Goal: Find specific page/section: Find specific page/section

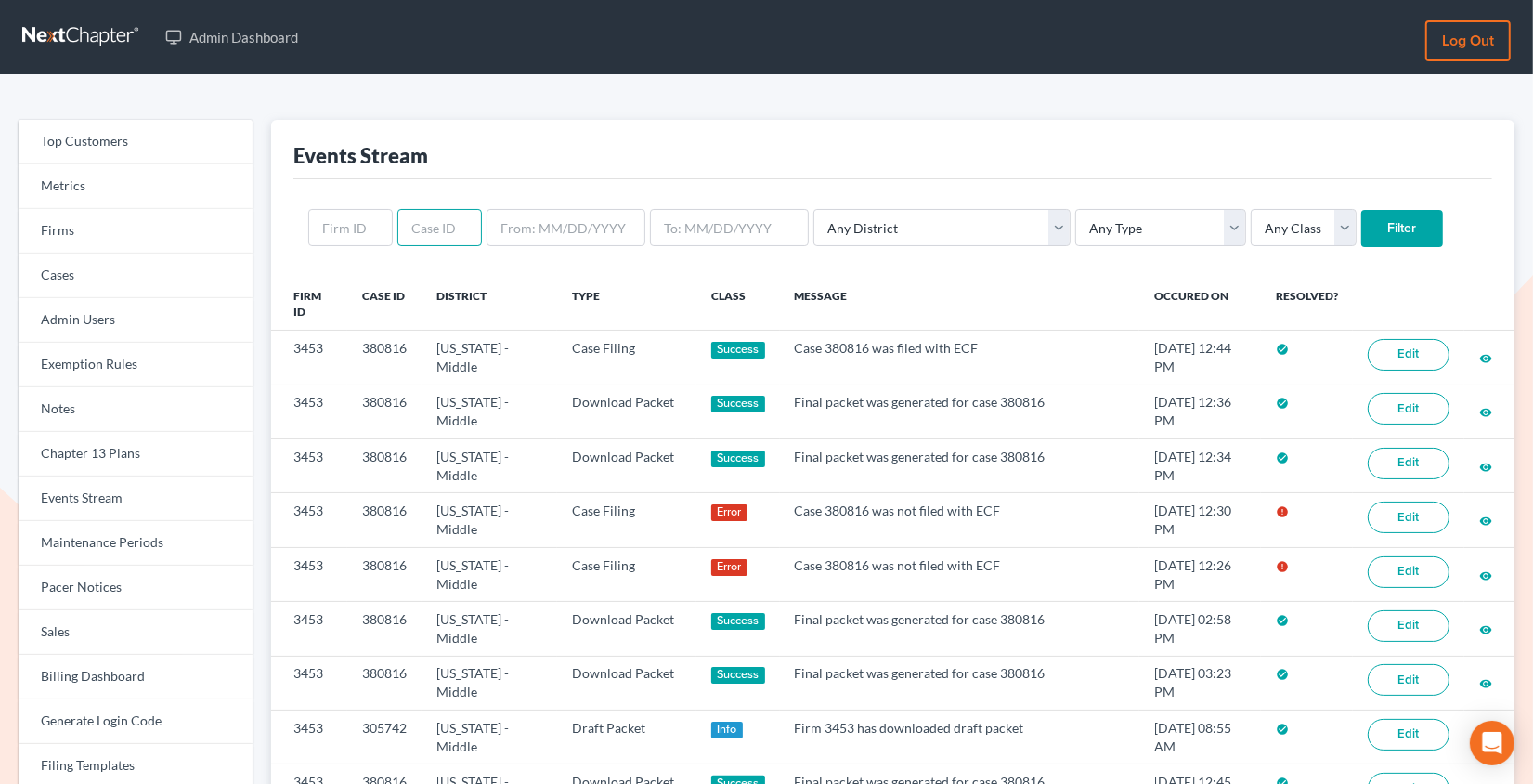
click at [438, 227] on input "text" at bounding box center [440, 227] width 84 height 37
paste input "267678"
type input "267678"
click at [1362, 210] on input "Filter" at bounding box center [1402, 228] width 81 height 37
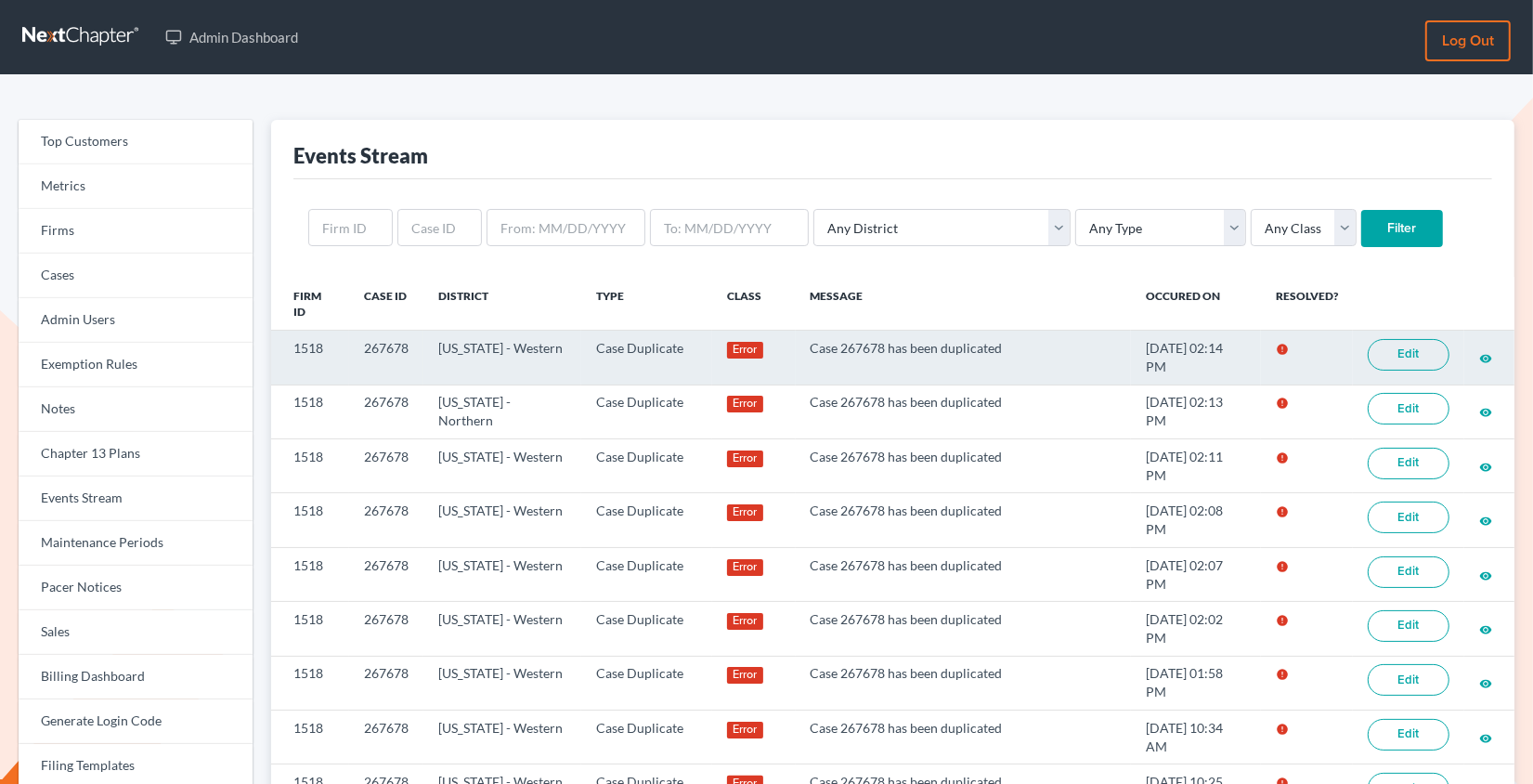
click at [1425, 356] on link "Edit" at bounding box center [1409, 355] width 81 height 32
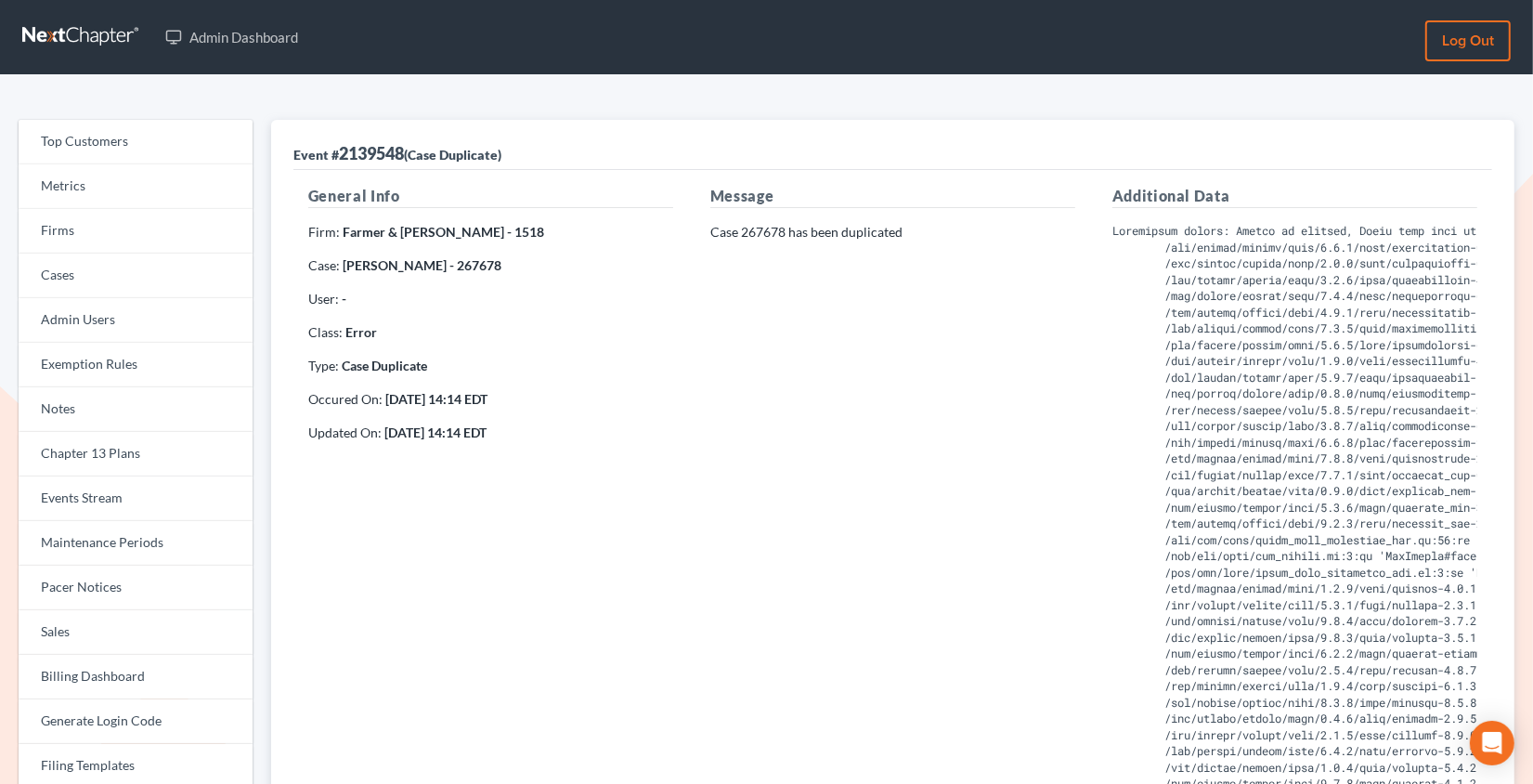
click at [478, 262] on strong "Michelle Purefide - 267678" at bounding box center [422, 265] width 159 height 16
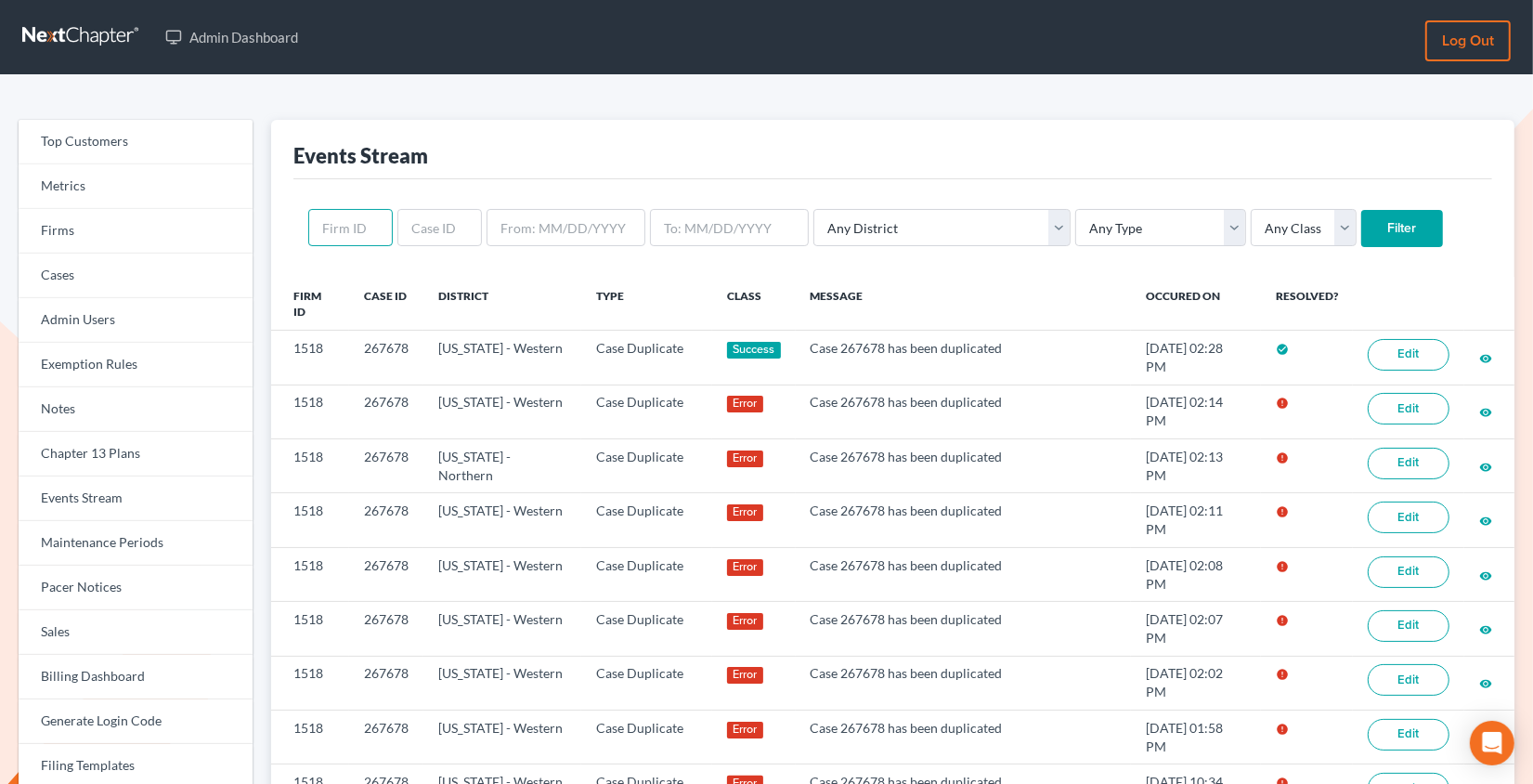
click at [345, 220] on input "text" at bounding box center [350, 227] width 84 height 37
paste input "8718"
type input "8718"
click at [1362, 210] on input "Filter" at bounding box center [1402, 228] width 81 height 37
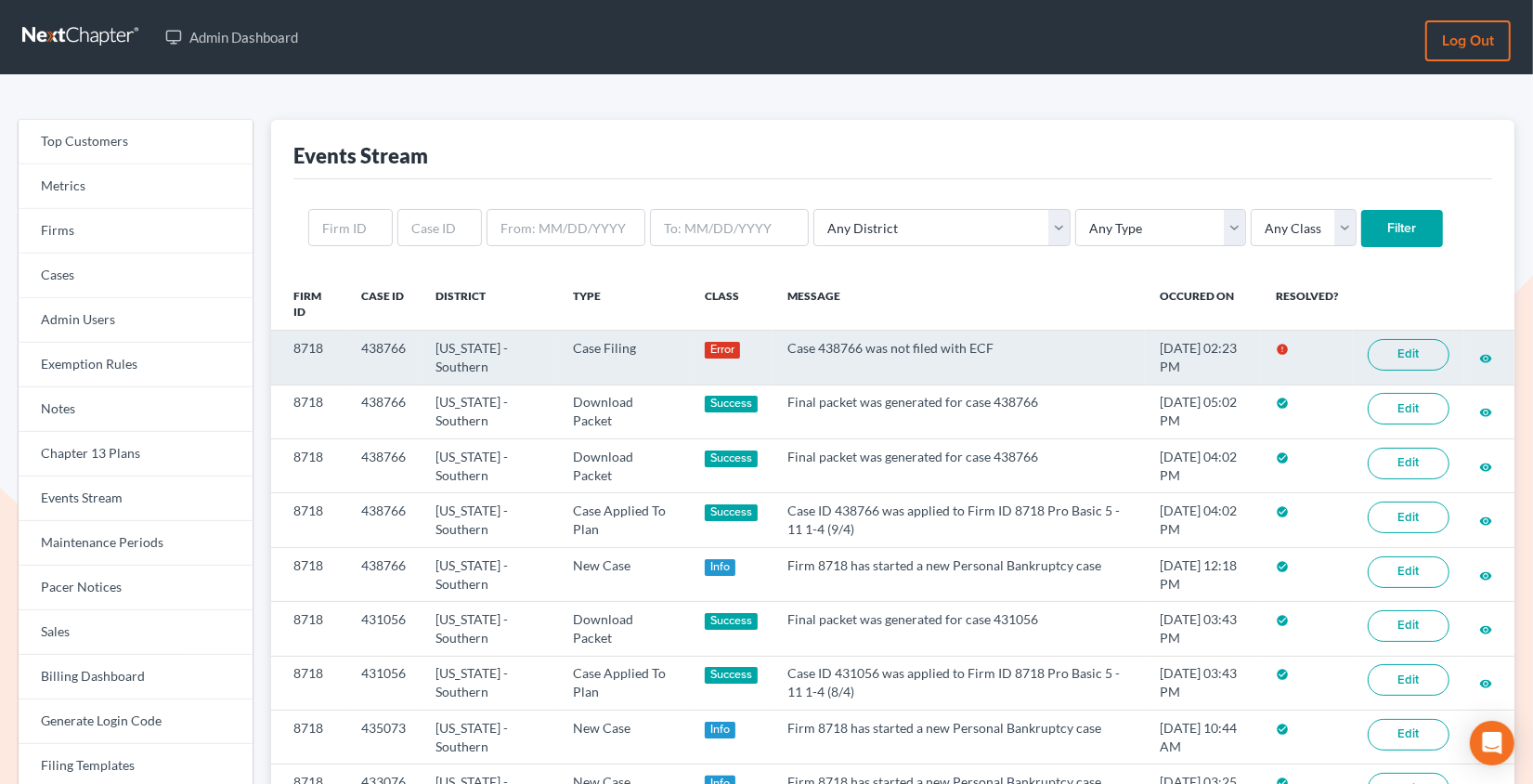
click at [1411, 356] on link "Edit" at bounding box center [1409, 355] width 81 height 32
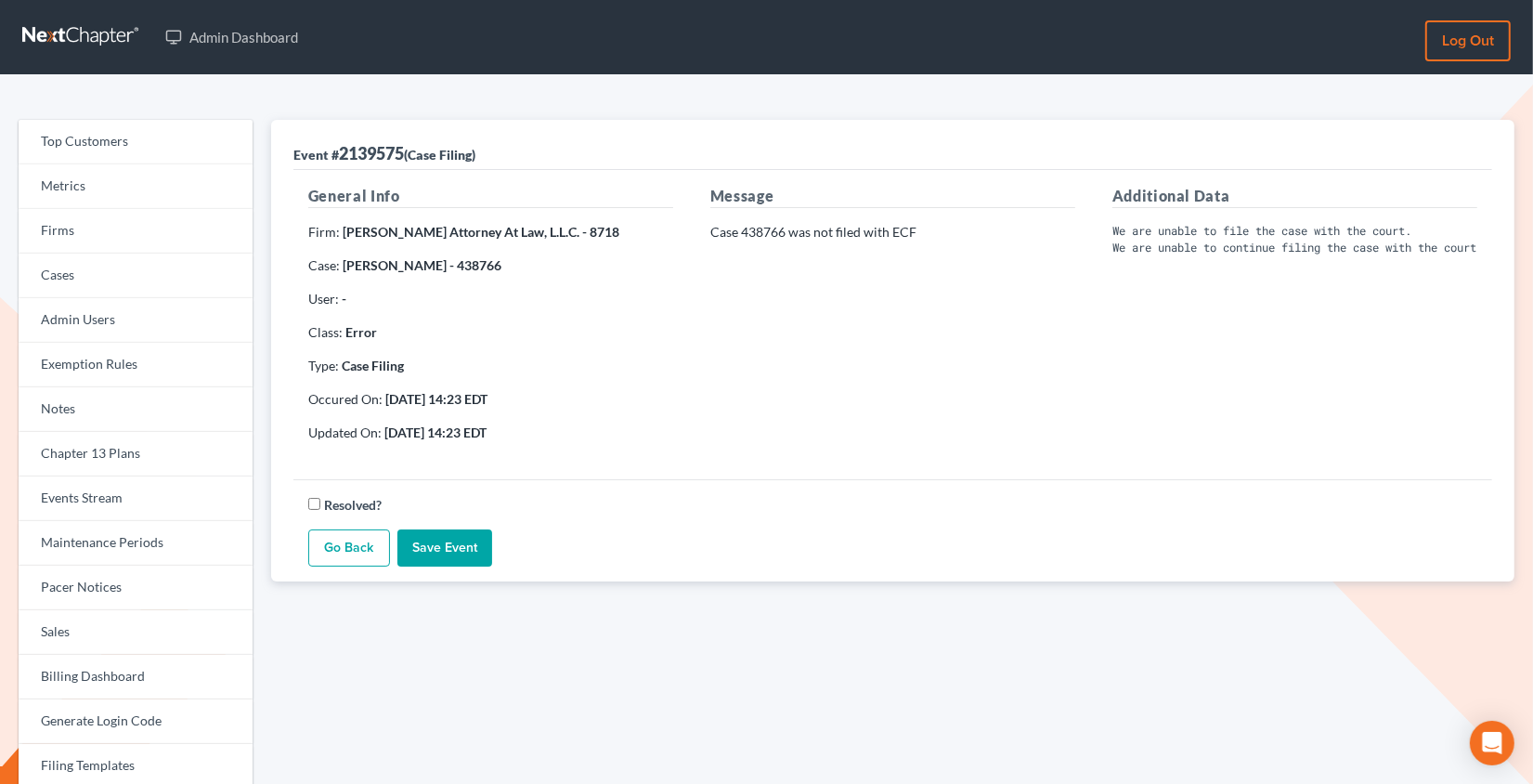
click at [462, 260] on strong "[PERSON_NAME] - 438766" at bounding box center [422, 265] width 159 height 16
copy strong "438766"
